Goal: Task Accomplishment & Management: Manage account settings

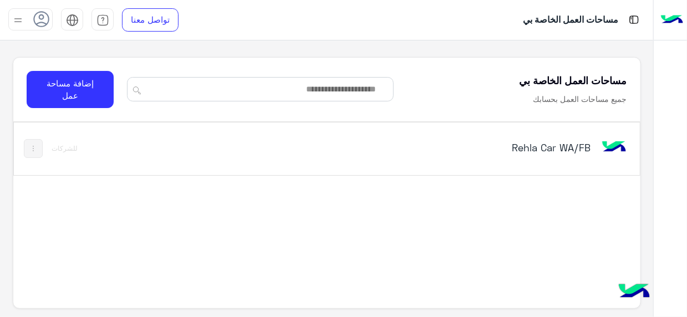
click at [579, 147] on h5 "Rehla Car WA/FB" at bounding box center [482, 147] width 218 height 13
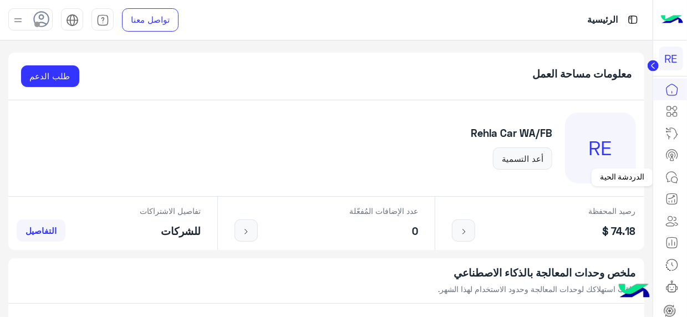
click at [675, 177] on icon at bounding box center [675, 180] width 6 height 6
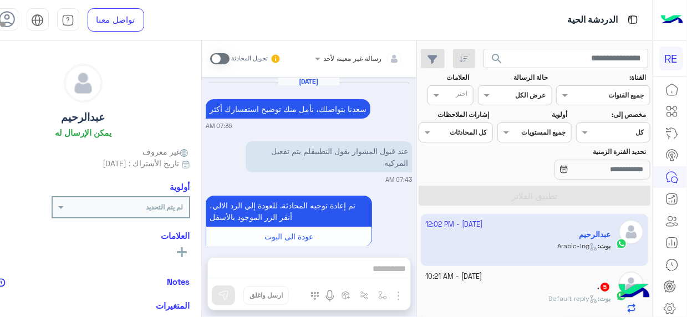
scroll to position [597, 0]
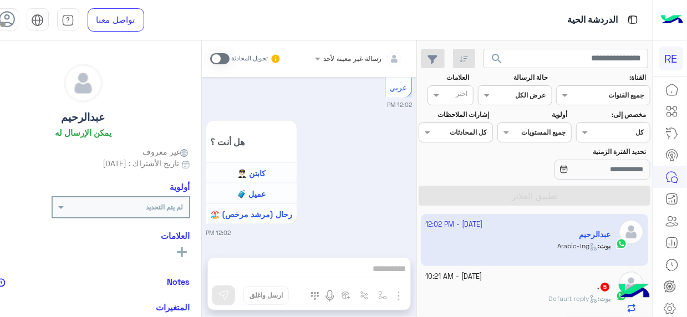
click at [417, 217] on div "[DATE] - 12:02 PM [PERSON_NAME] : Arabic-lng [DATE] - 10:21 AM . 5 [PERSON_NAME…" at bounding box center [535, 266] width 236 height 112
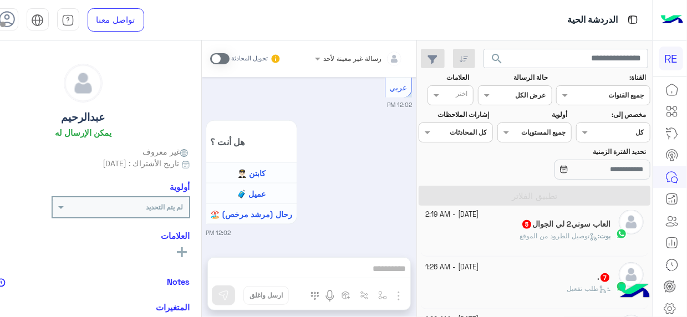
scroll to position [0, 0]
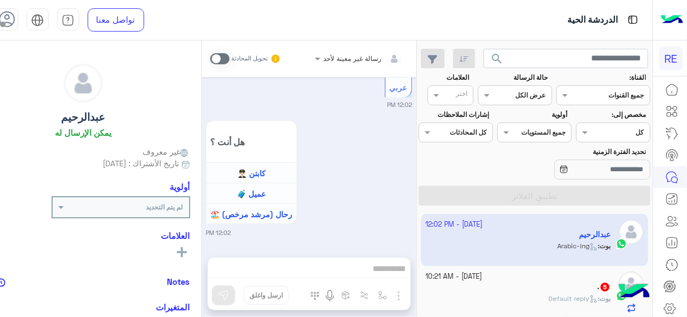
click at [493, 287] on div ". 5" at bounding box center [517, 288] width 185 height 12
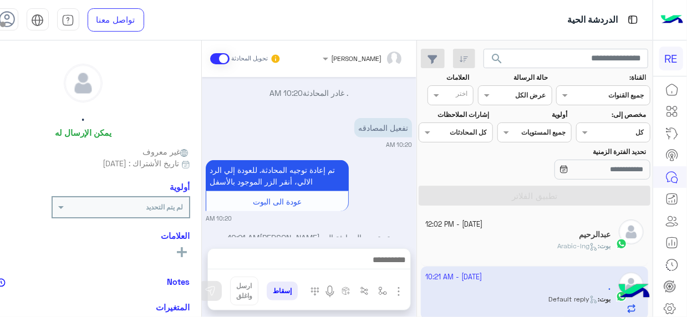
scroll to position [234, 0]
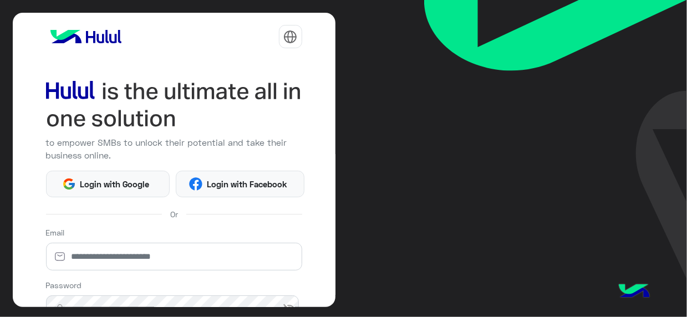
click at [487, 114] on img at bounding box center [555, 139] width 263 height 278
click at [191, 250] on input "email" at bounding box center [174, 257] width 256 height 28
type input "**********"
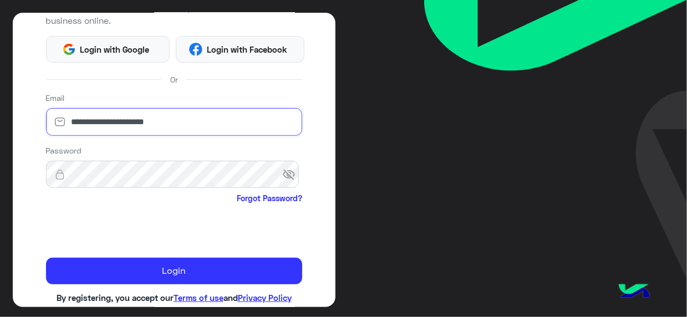
scroll to position [144, 0]
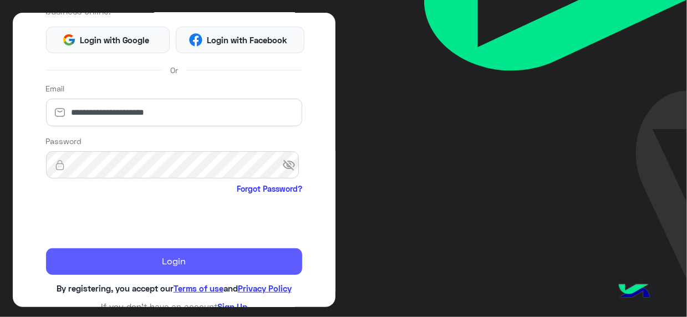
click at [194, 249] on button "Login" at bounding box center [174, 262] width 256 height 27
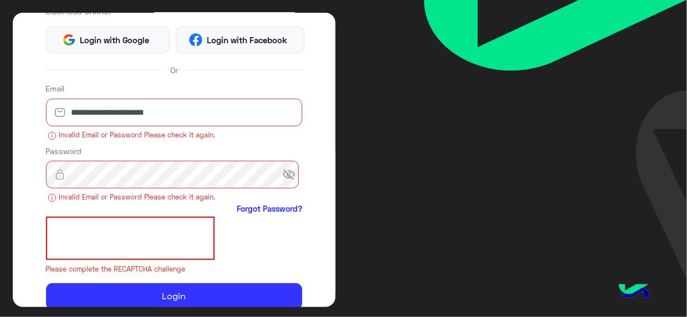
click at [320, 82] on div "**********" at bounding box center [174, 160] width 323 height 295
